Goal: Use online tool/utility: Utilize a website feature to perform a specific function

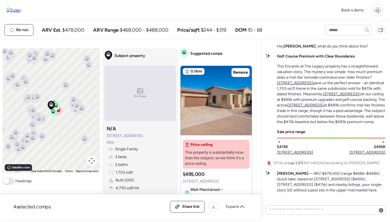
scroll to position [-52, 0]
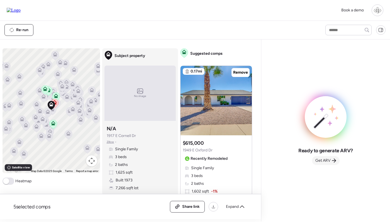
click at [328, 160] on span "Get ARV" at bounding box center [322, 161] width 15 height 6
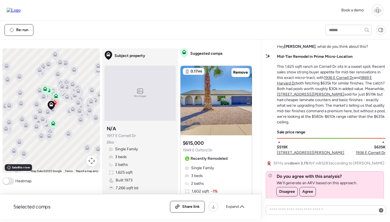
scroll to position [-3, 0]
drag, startPoint x: 278, startPoint y: 65, endPoint x: 350, endPoint y: 121, distance: 91.5
click at [350, 121] on p "This 1,625 sqft ranch on Cornell Dr sits in a sweet spot. Recent sales show str…" at bounding box center [331, 94] width 109 height 61
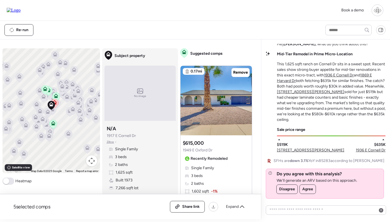
scroll to position [0, 0]
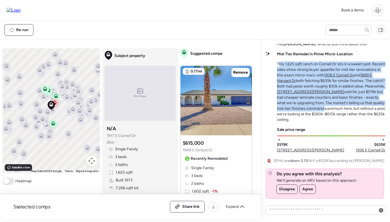
drag, startPoint x: 278, startPoint y: 65, endPoint x: 308, endPoint y: 110, distance: 54.0
click at [308, 110] on p "This 1,625 sqft ranch on Cornell Dr sits in a sweet spot. Recent sales show str…" at bounding box center [331, 92] width 109 height 61
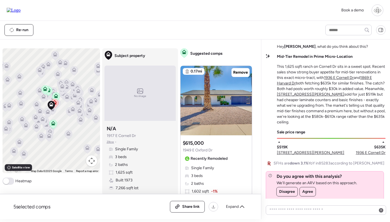
scroll to position [-3, 0]
drag, startPoint x: 277, startPoint y: 66, endPoint x: 326, endPoint y: 121, distance: 73.9
click at [326, 121] on p "This 1,625 sqft ranch on Cornell Dr sits in a sweet spot. Recent sales show str…" at bounding box center [331, 94] width 109 height 61
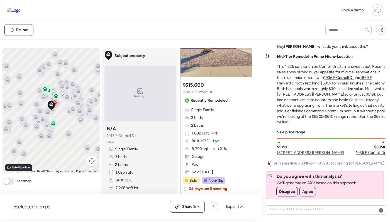
scroll to position [0, 0]
drag, startPoint x: 283, startPoint y: 178, endPoint x: 331, endPoint y: 178, distance: 48.1
click at [331, 178] on h2 "Do you agree with this analysis?" at bounding box center [308, 177] width 65 height 6
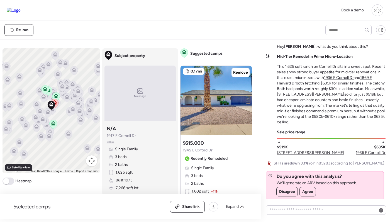
scroll to position [-3, 0]
drag, startPoint x: 291, startPoint y: 183, endPoint x: 372, endPoint y: 180, distance: 81.6
click at [372, 180] on div "Do you agree with this analysis? We'll generate an ARV based on this approach. …" at bounding box center [325, 186] width 118 height 30
click at [352, 182] on span "We'll generate an ARV based on this approach." at bounding box center [316, 184] width 80 height 6
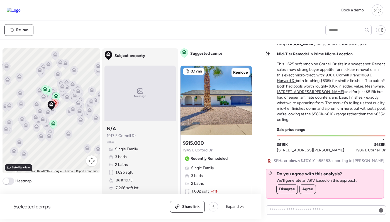
scroll to position [0, 0]
drag, startPoint x: 277, startPoint y: 179, endPoint x: 364, endPoint y: 183, distance: 87.2
click at [364, 183] on div "Do you agree with this analysis? We'll generate an ARV based on this approach. …" at bounding box center [325, 184] width 118 height 30
drag, startPoint x: 363, startPoint y: 157, endPoint x: 288, endPoint y: 129, distance: 80.8
click at [288, 129] on div "Hey Liam , what do you think about this? Mid-Tier Remodel in Prime Micro-Locati…" at bounding box center [326, 120] width 120 height 158
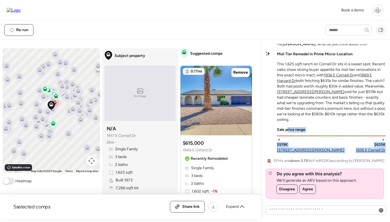
click at [325, 130] on div "Sale price range $519K 5312 S Hazelton Ln $635K 1936 E Cornell Dr" at bounding box center [331, 140] width 109 height 26
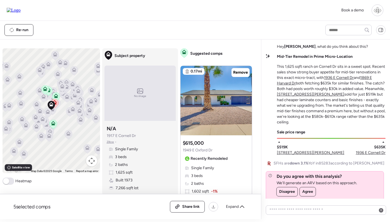
scroll to position [-3, 0]
click at [310, 193] on span "Agree" at bounding box center [307, 192] width 11 height 6
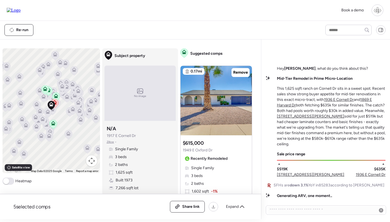
scroll to position [0, 0]
drag, startPoint x: 276, startPoint y: 196, endPoint x: 324, endPoint y: 196, distance: 48.2
click at [324, 193] on div "Generating ARV, one moment.." at bounding box center [326, 196] width 120 height 6
click at [270, 193] on icon at bounding box center [268, 195] width 4 height 4
drag, startPoint x: 276, startPoint y: 196, endPoint x: 333, endPoint y: 200, distance: 58.0
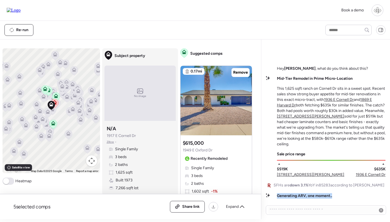
click at [333, 193] on div "Hey Liam , what do you think about this? Mid-Tier Remodel in Prime Micro-Locati…" at bounding box center [325, 130] width 129 height 180
click at [334, 193] on div "Hey Liam , what do you think about this? Mid-Tier Remodel in Prime Micro-Locati…" at bounding box center [325, 130] width 129 height 180
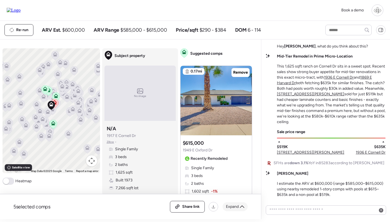
click at [231, 193] on span "Expand" at bounding box center [232, 207] width 13 height 6
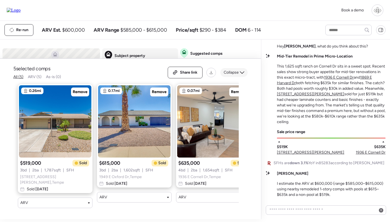
click at [238, 75] on span "Collapse" at bounding box center [230, 73] width 15 height 6
